Goal: Navigation & Orientation: Understand site structure

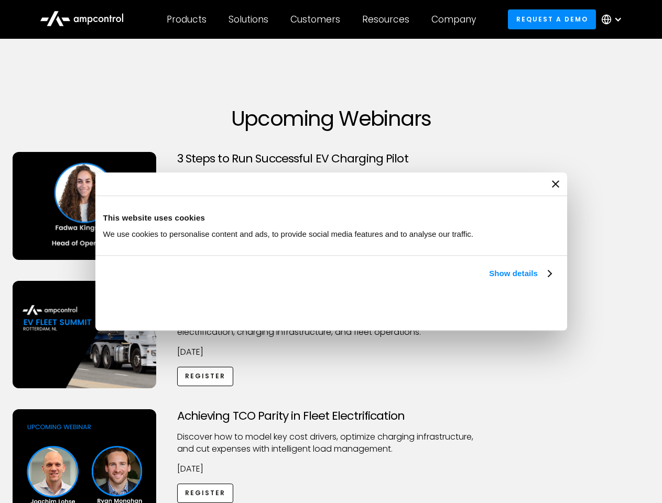
click at [489, 280] on link "Show details" at bounding box center [520, 273] width 62 height 13
click at [0, 0] on div "Necessary cookies help make a website usable by enabling basic functions like p…" at bounding box center [0, 0] width 0 height 0
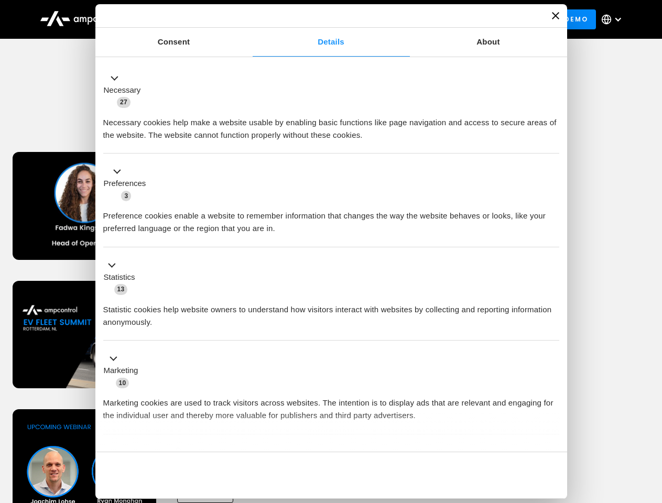
click at [650, 422] on div "Achieving TCO Parity in Fleet Electrification Discover how to model key cost dr…" at bounding box center [331, 491] width 658 height 165
click at [322, 19] on div "Customers" at bounding box center [315, 20] width 50 height 12
click at [186, 19] on div "Products" at bounding box center [187, 20] width 40 height 12
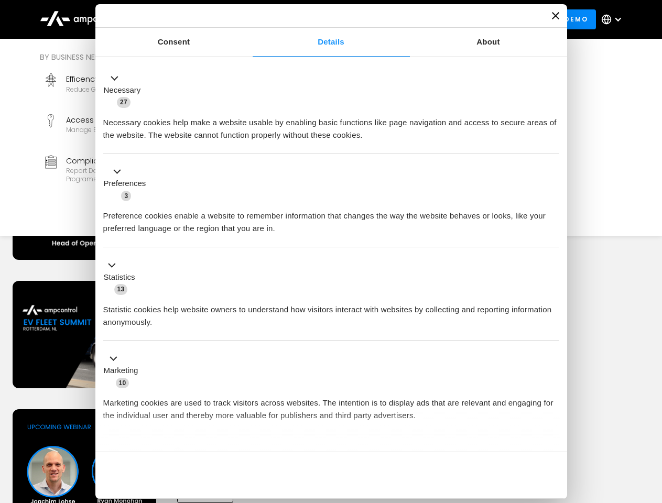
click at [249, 19] on div "Solutions" at bounding box center [248, 20] width 40 height 12
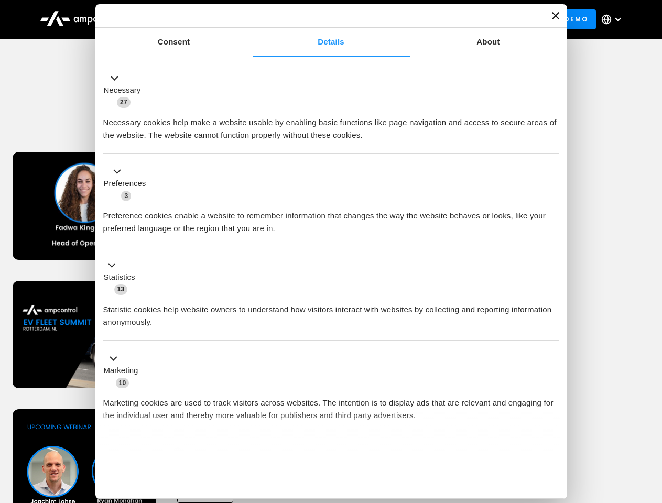
click at [317, 19] on div "Customers" at bounding box center [315, 20] width 50 height 12
click at [388, 19] on div "Resources" at bounding box center [385, 20] width 47 height 12
click at [457, 19] on div "Company" at bounding box center [453, 20] width 45 height 12
click at [614, 19] on div at bounding box center [618, 19] width 8 height 8
